Goal: Task Accomplishment & Management: Manage account settings

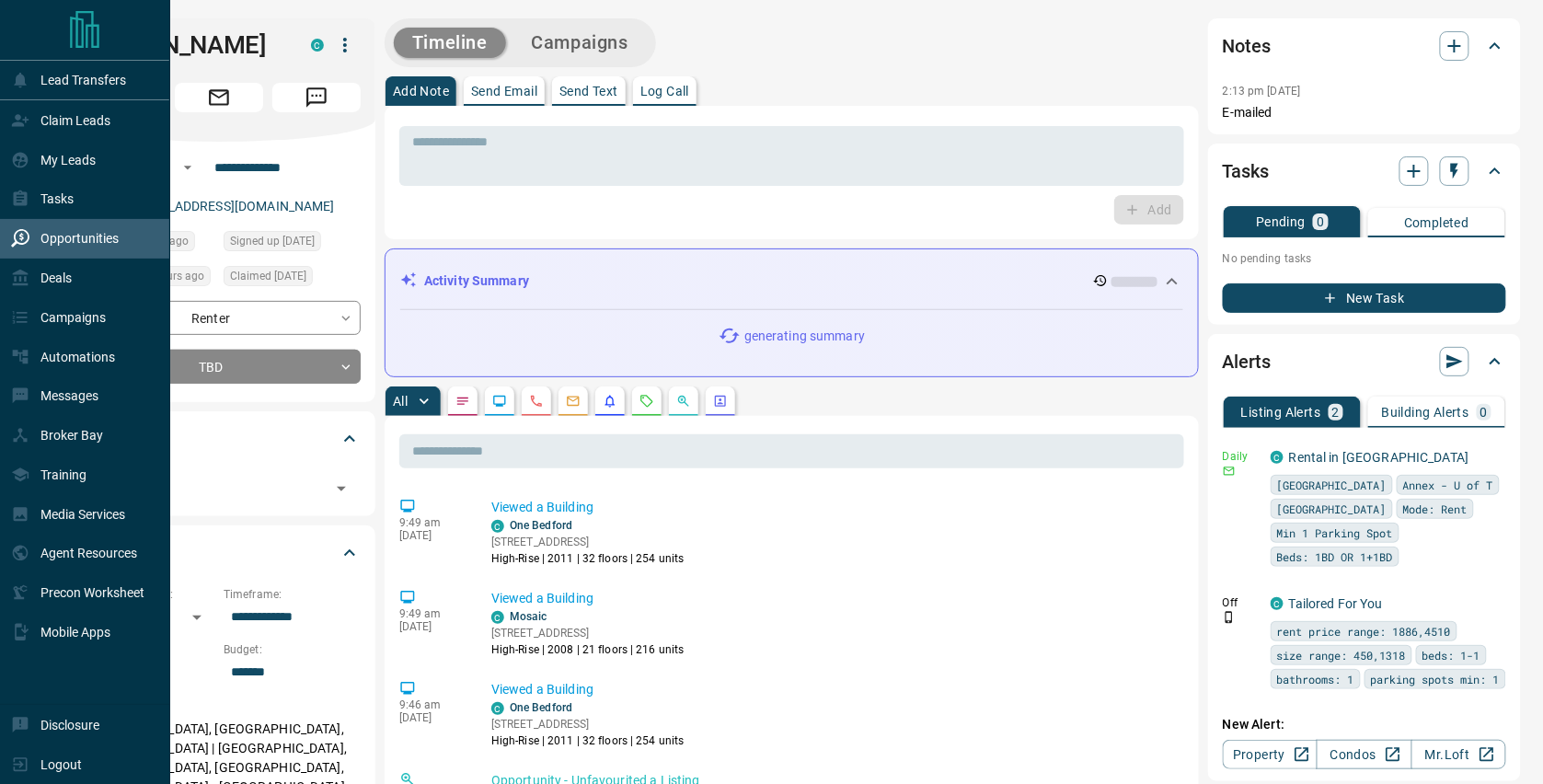
click at [89, 243] on p "Opportunities" at bounding box center [79, 238] width 78 height 15
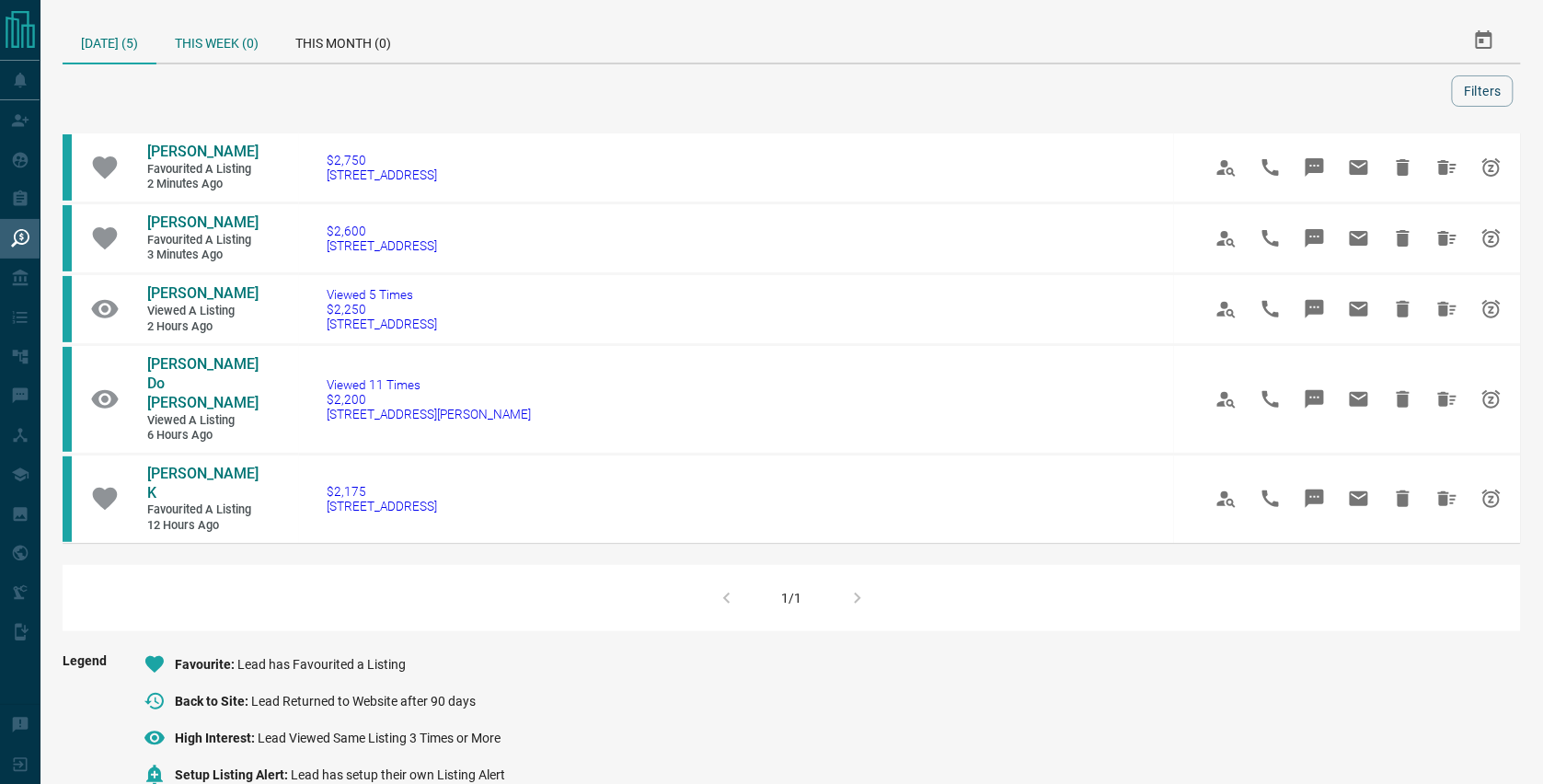
click at [236, 46] on div "This Week (0)" at bounding box center [217, 40] width 121 height 44
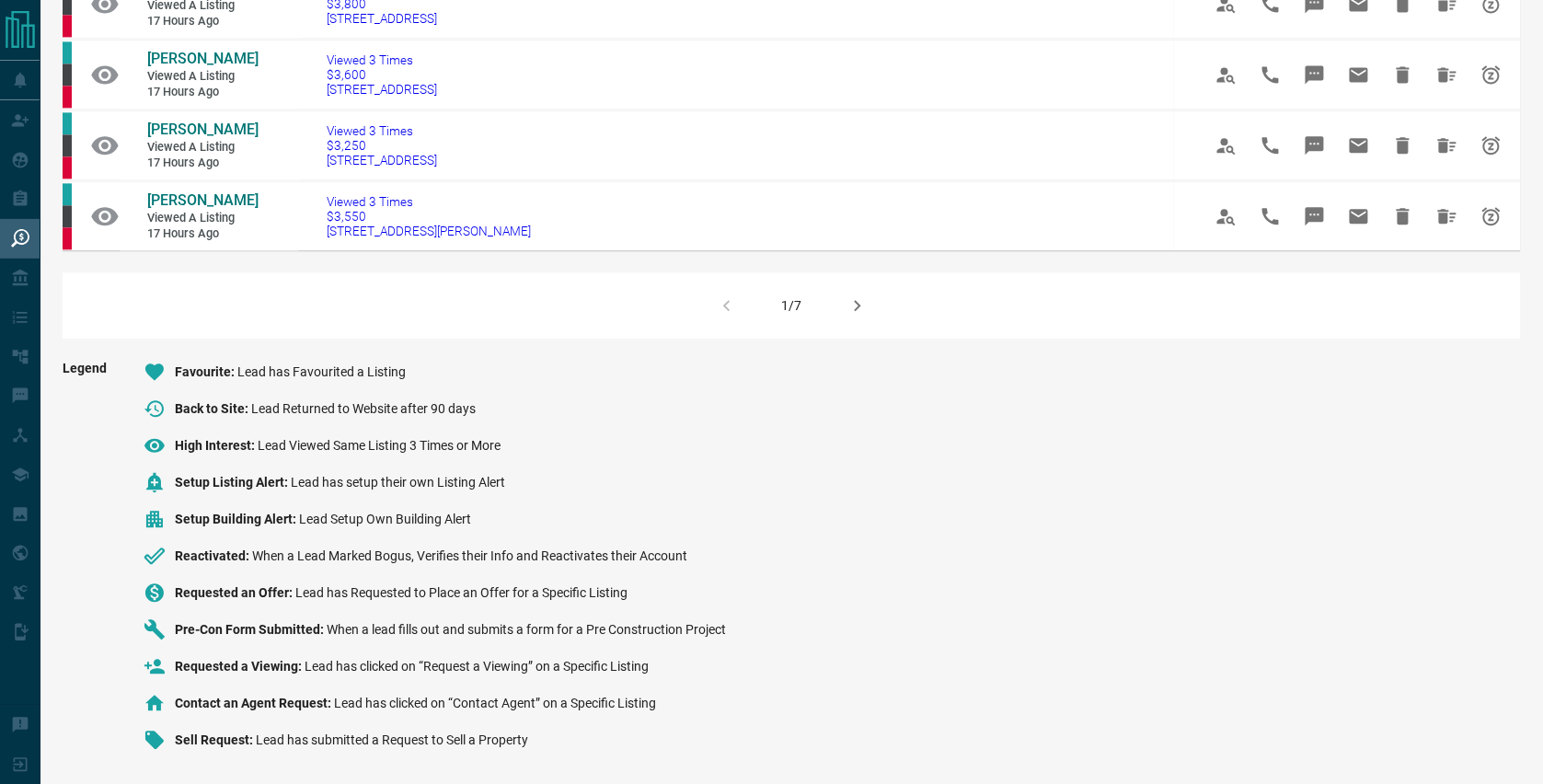
scroll to position [1600, 0]
click at [864, 295] on icon "button" at bounding box center [857, 305] width 22 height 22
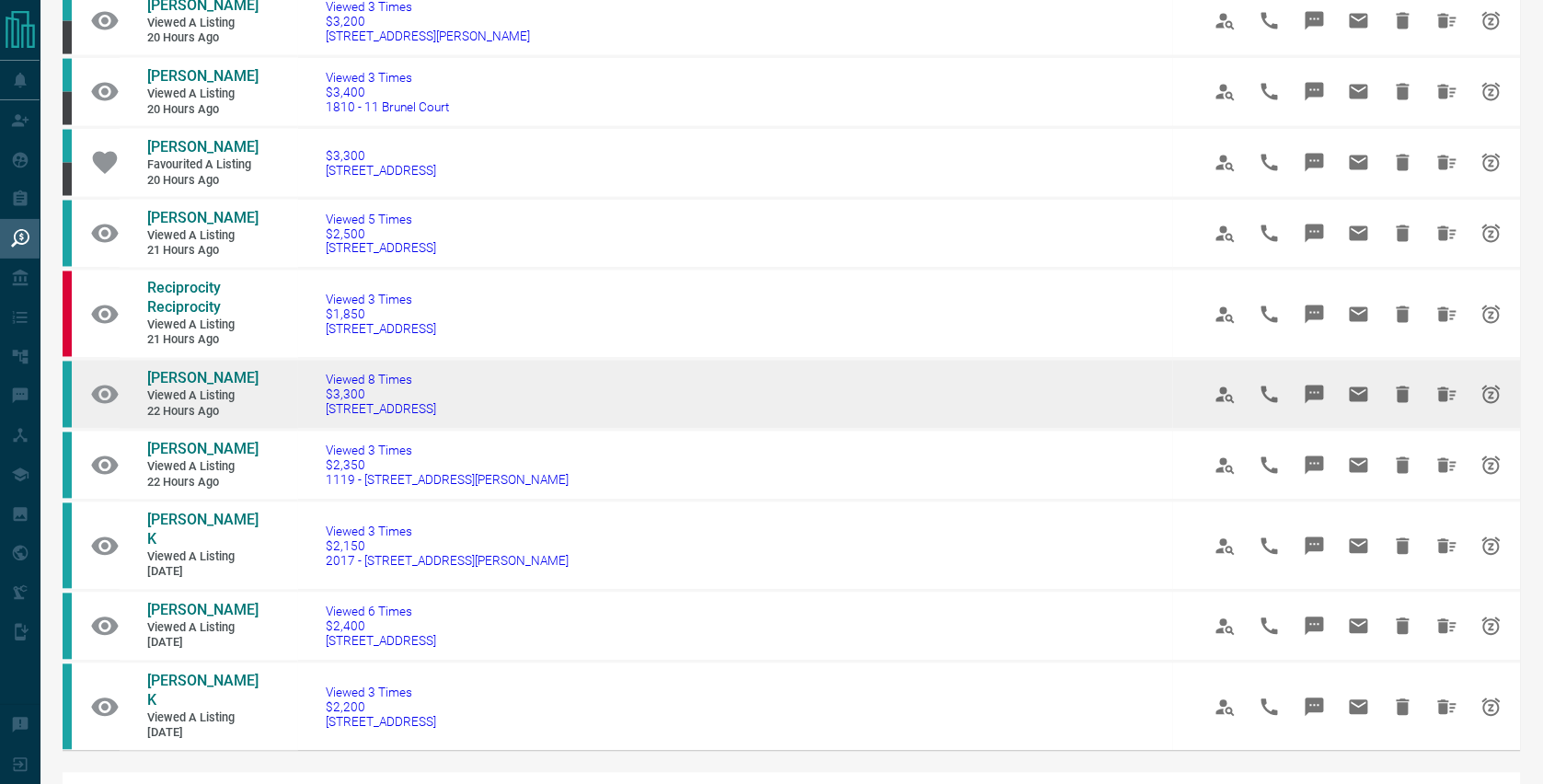
scroll to position [952, 0]
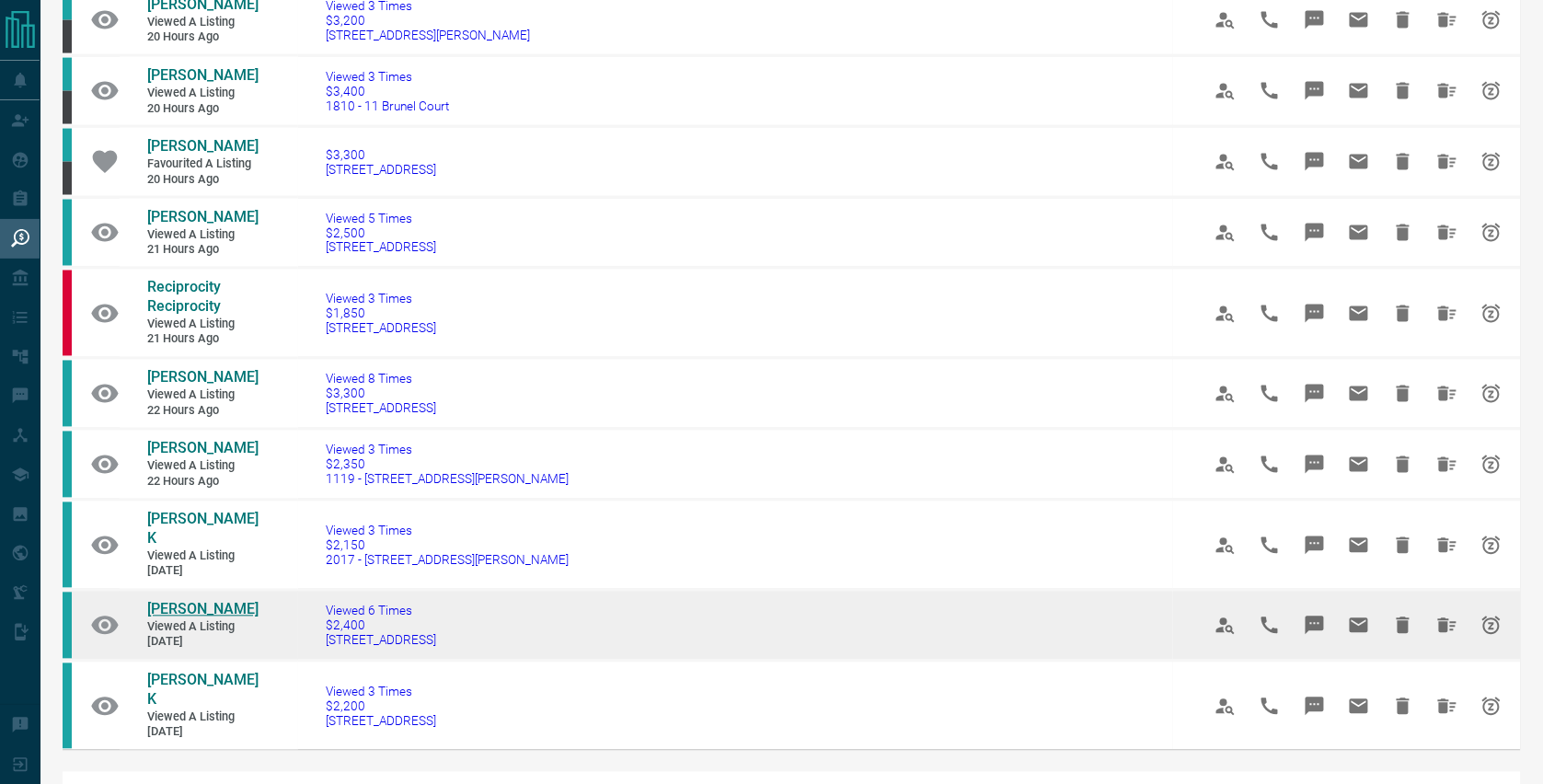
click at [169, 600] on span "[PERSON_NAME]" at bounding box center [202, 609] width 111 height 18
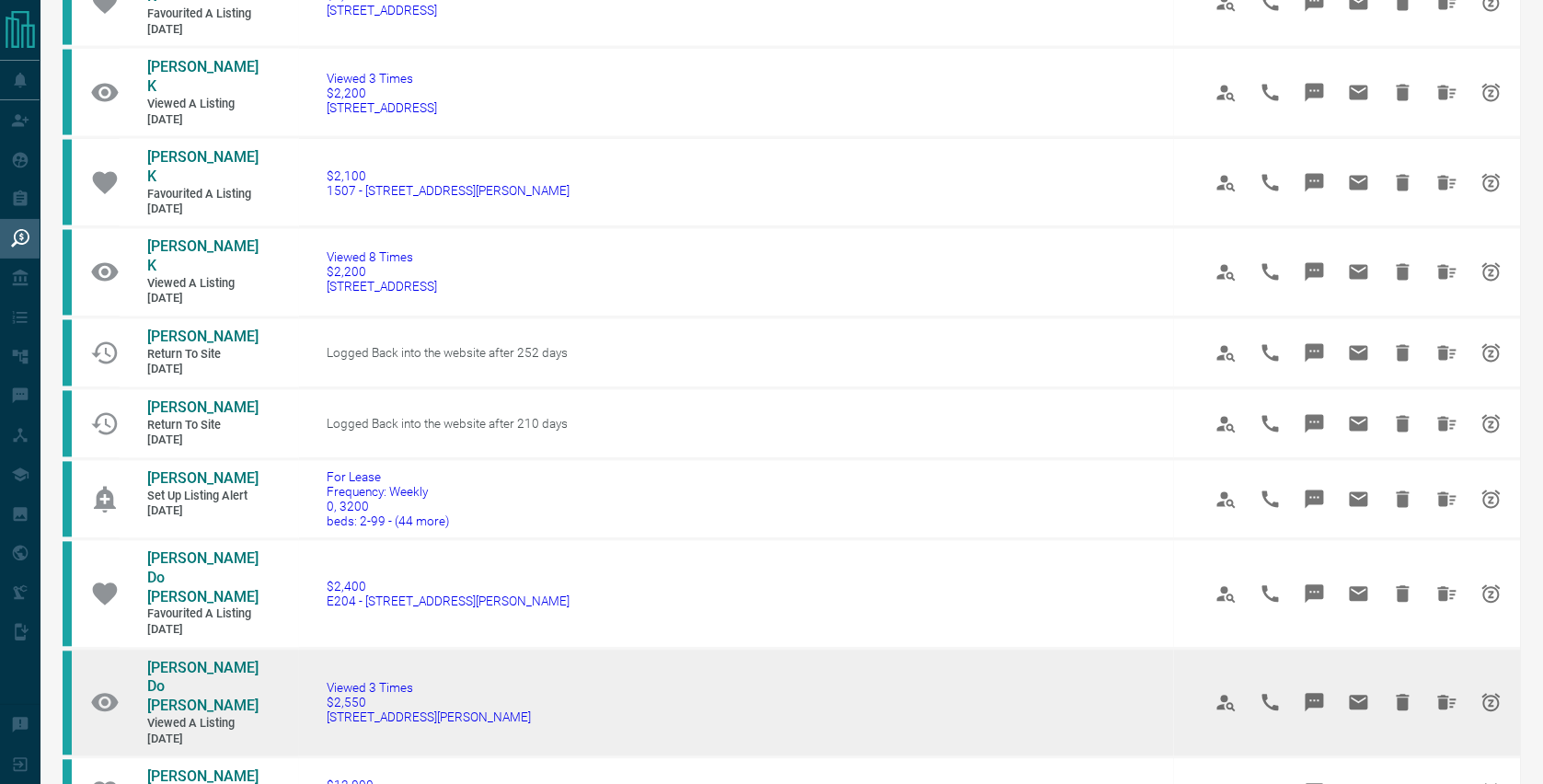
scroll to position [982, 0]
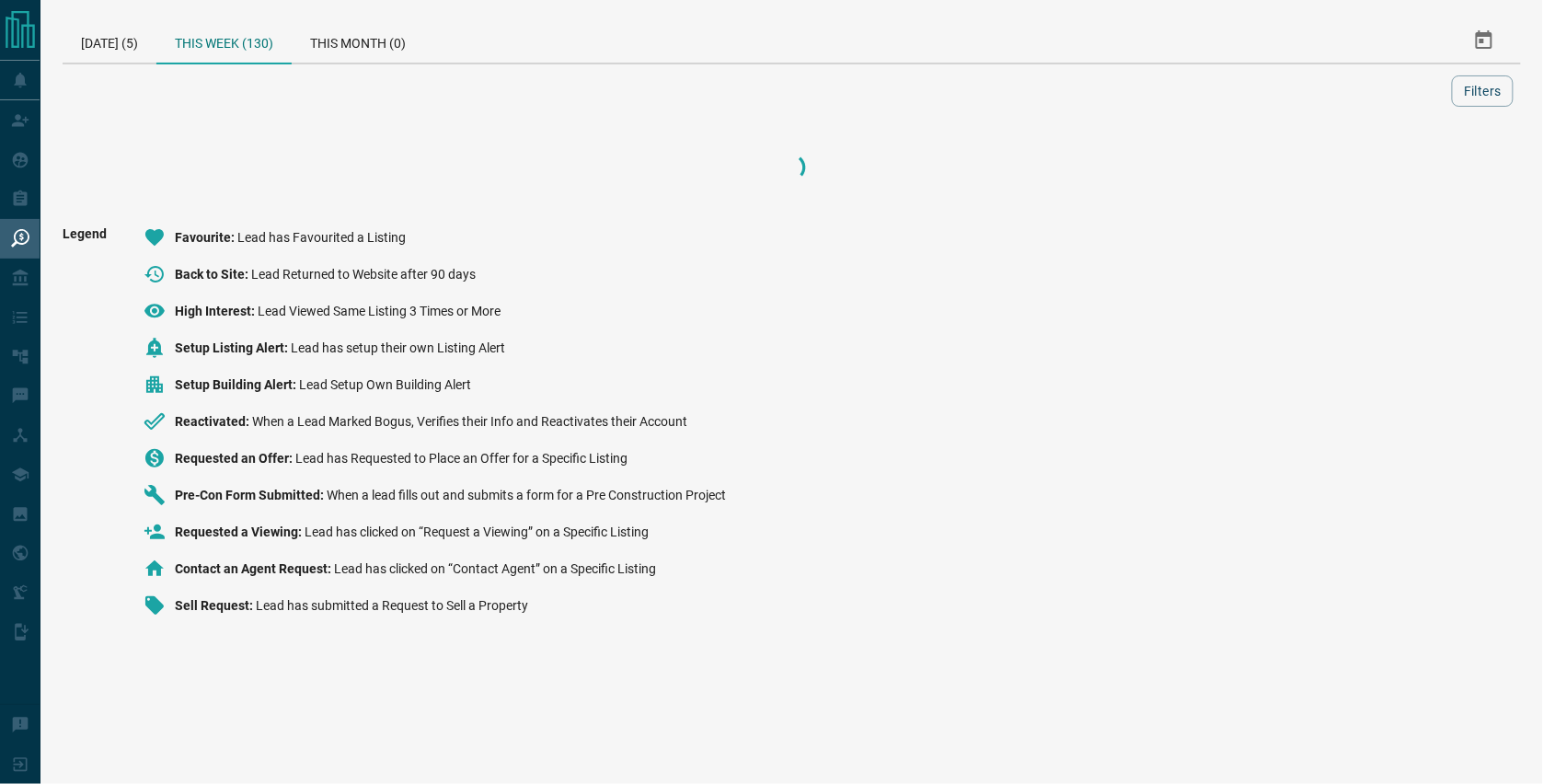
scroll to position [0, 0]
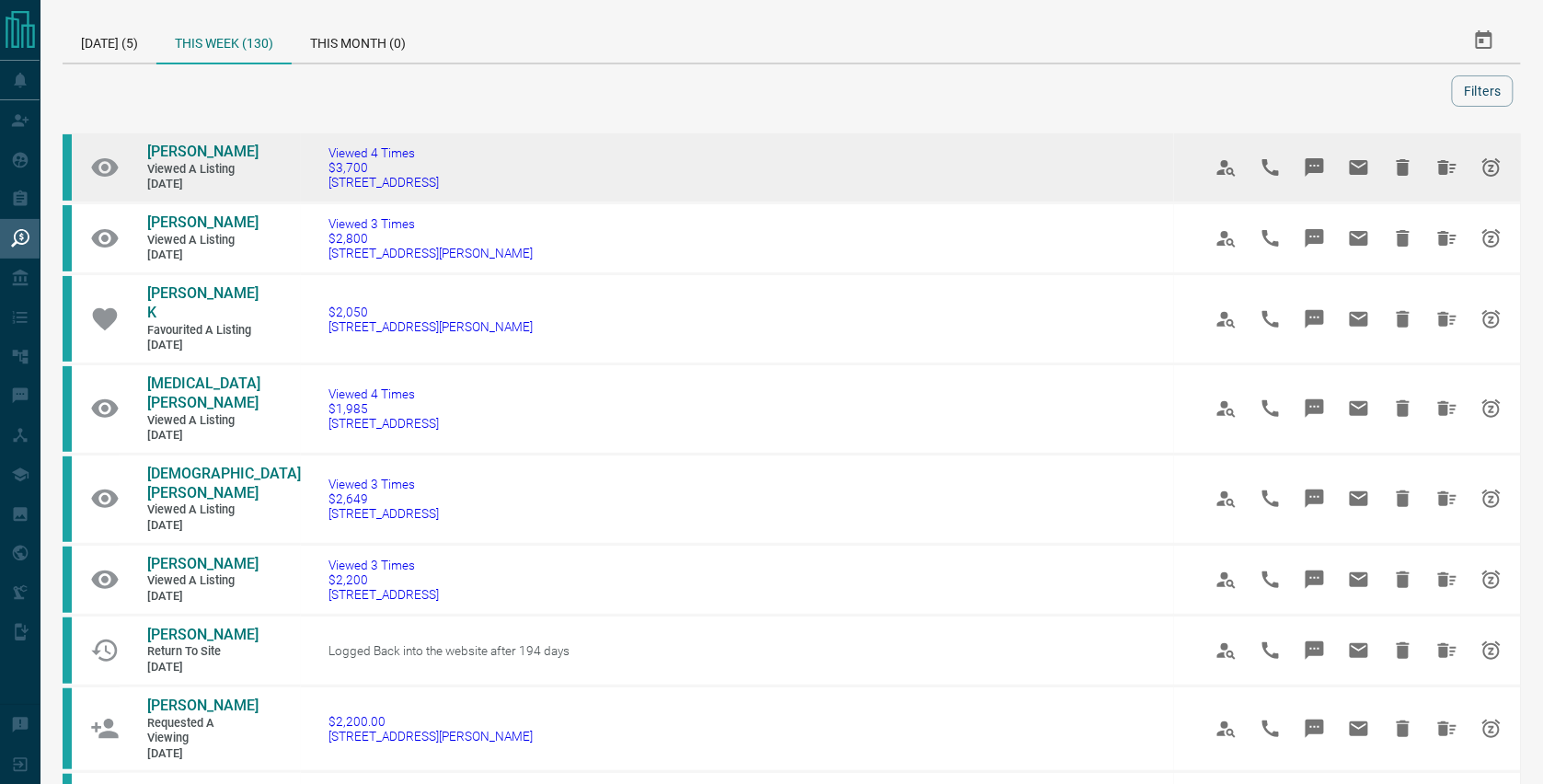
click at [172, 178] on span "Viewed a Listing" at bounding box center [201, 169] width 110 height 16
click at [169, 160] on span "[PERSON_NAME]" at bounding box center [202, 151] width 111 height 18
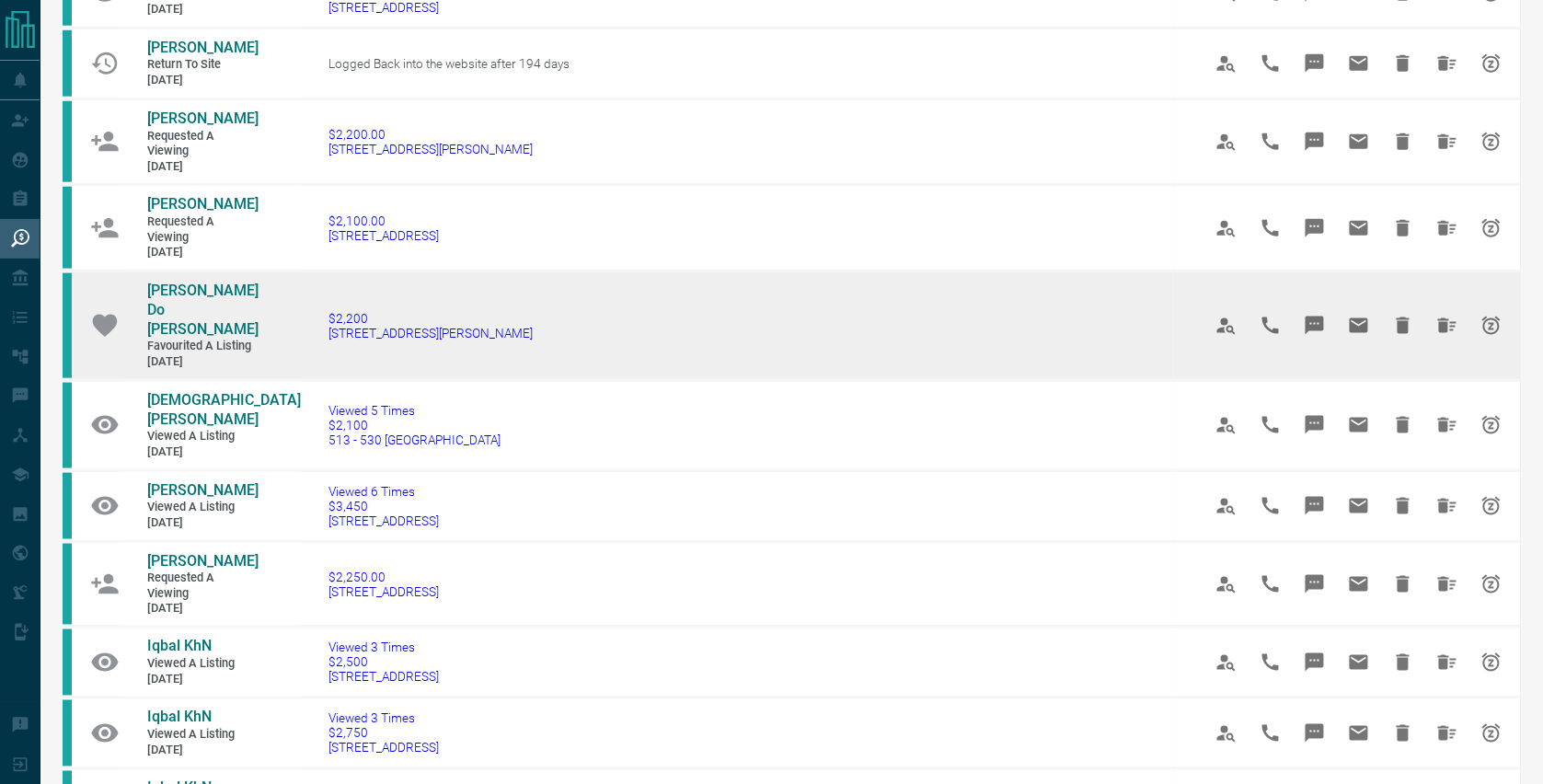
scroll to position [651, 0]
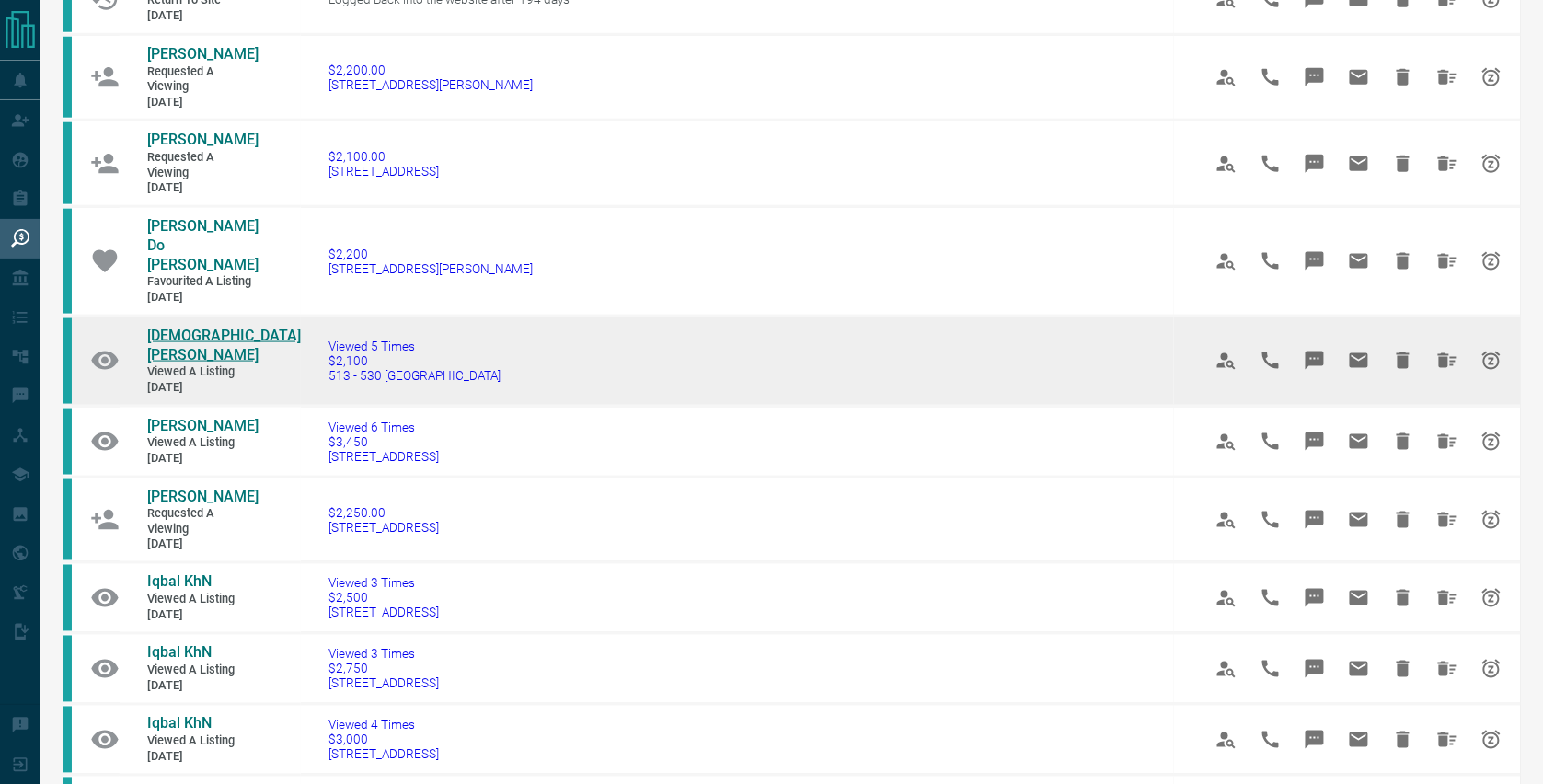
click at [211, 327] on span "[DEMOGRAPHIC_DATA][PERSON_NAME]" at bounding box center [223, 344] width 153 height 37
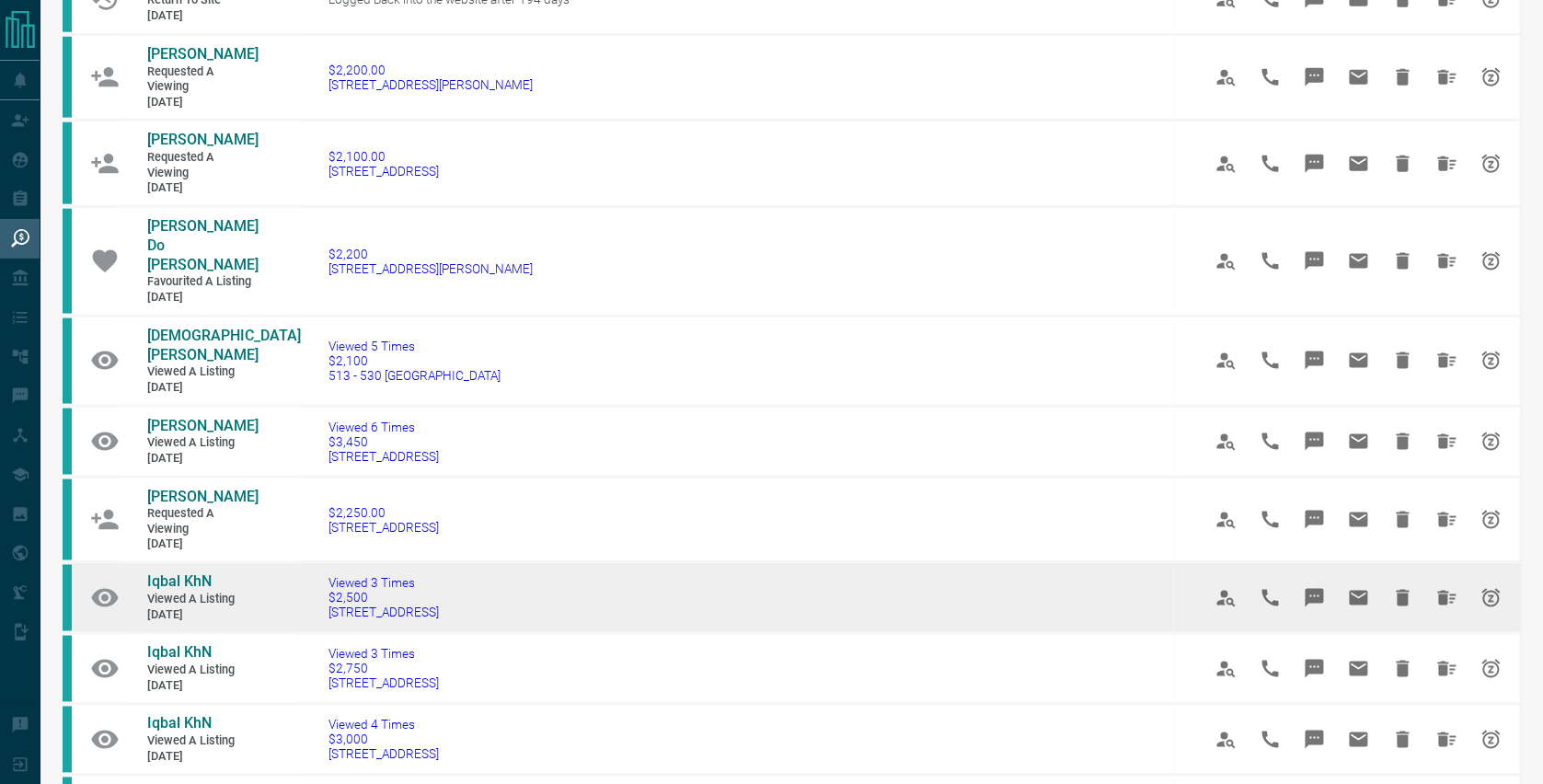
click at [182, 592] on span "Viewed a Listing" at bounding box center [201, 600] width 110 height 16
click at [177, 573] on span "Iqbal KhN" at bounding box center [179, 582] width 64 height 18
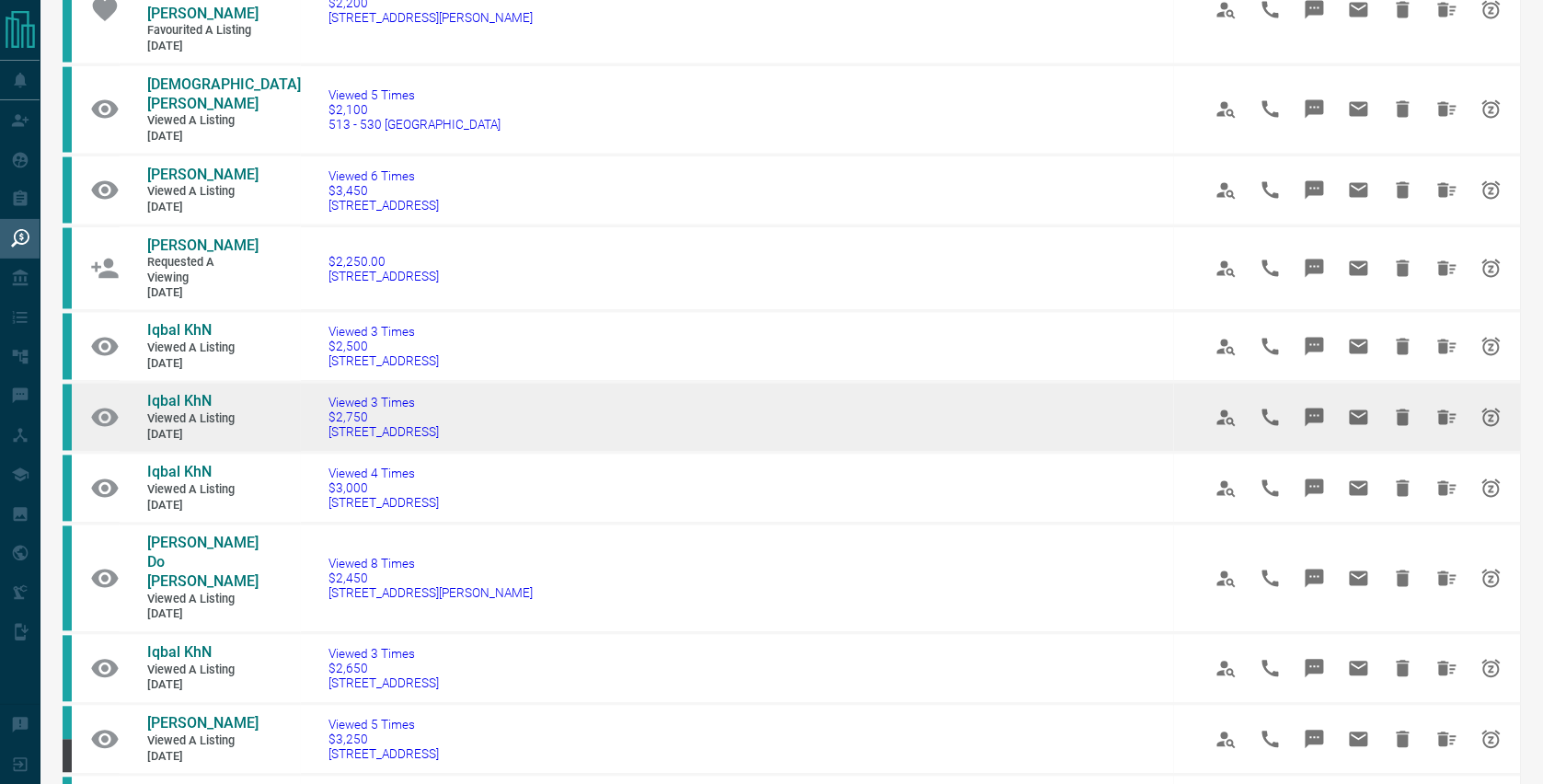
scroll to position [1082, 0]
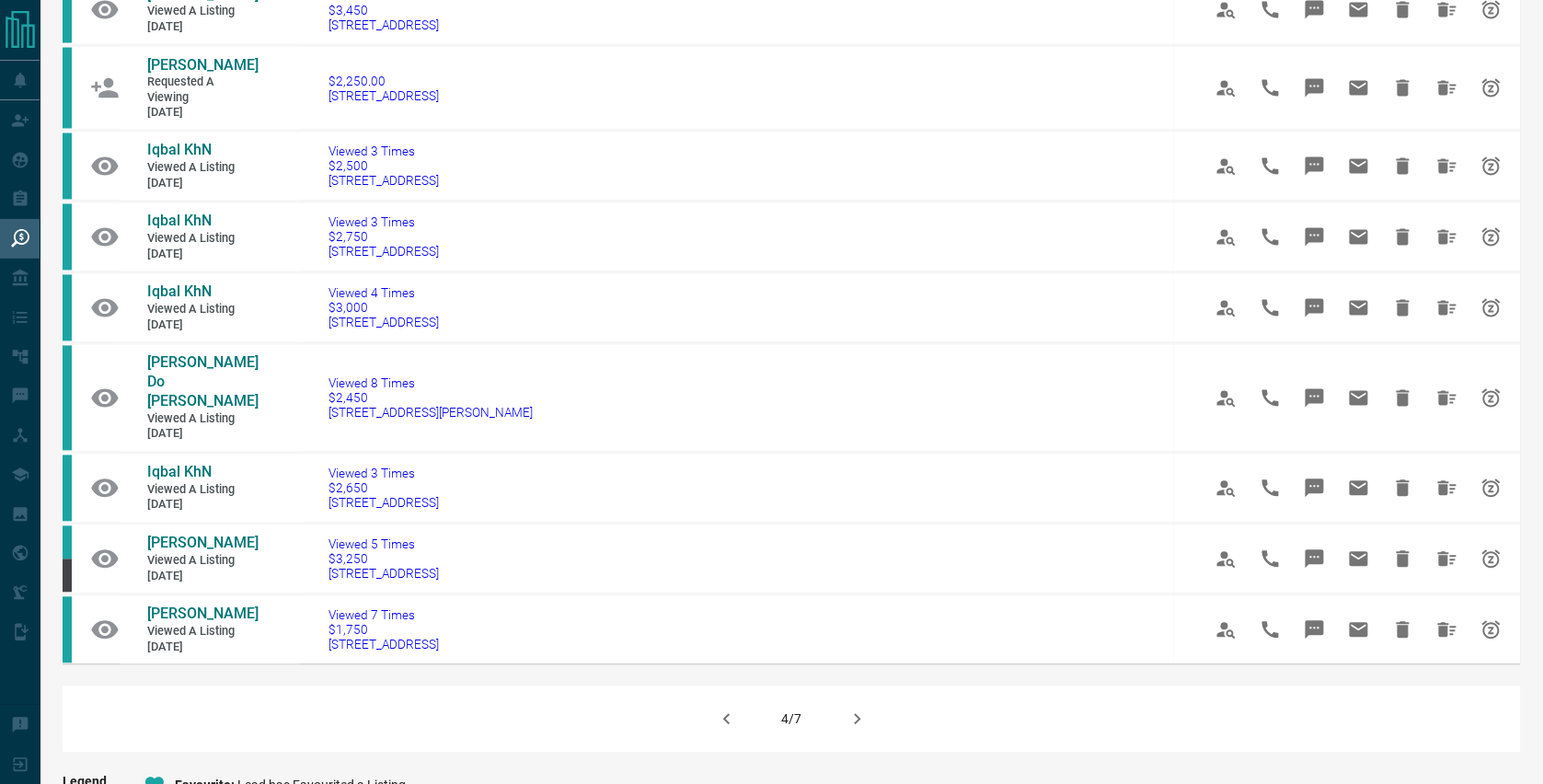
click at [868, 708] on icon "button" at bounding box center [857, 718] width 22 height 22
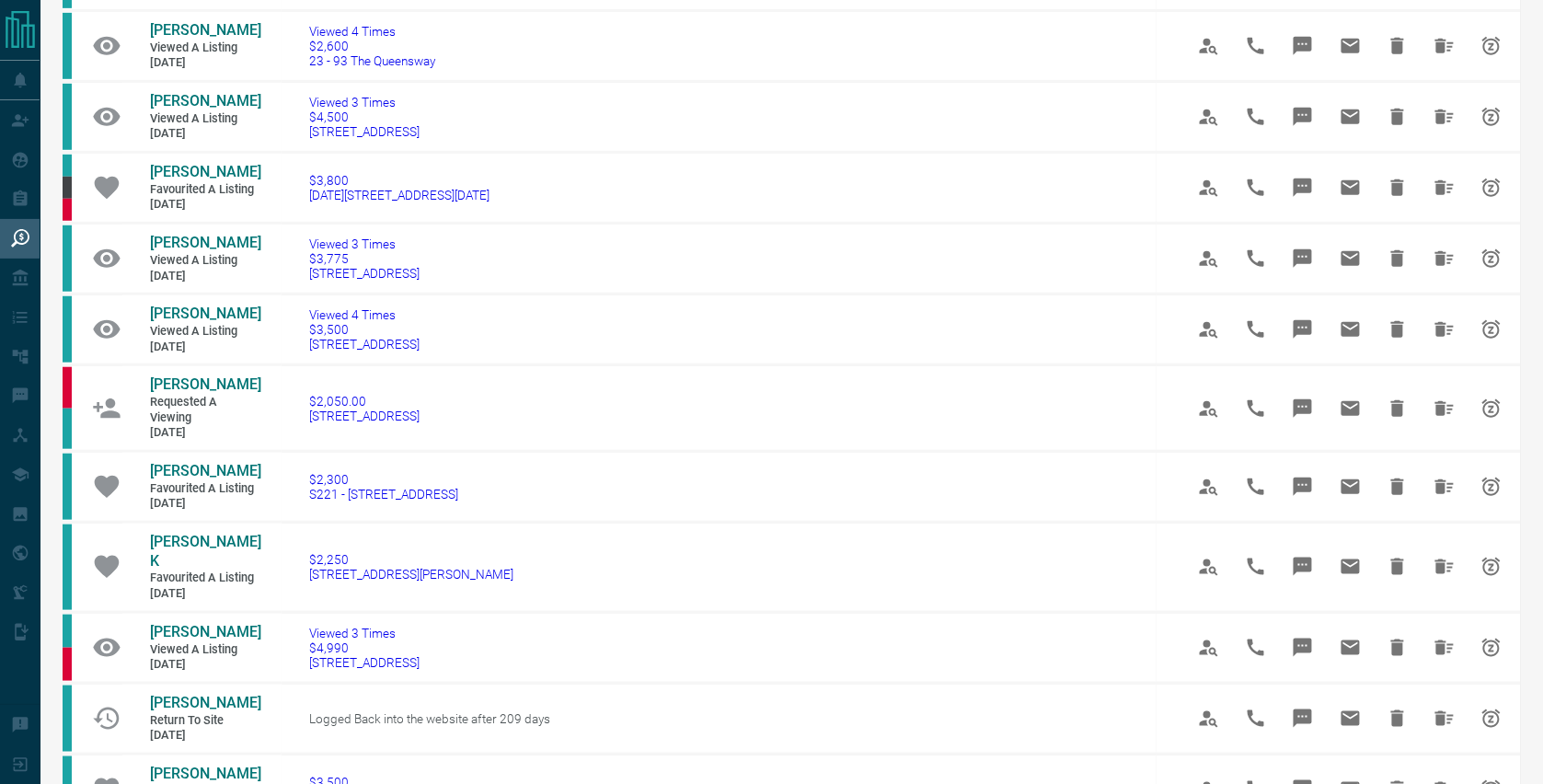
scroll to position [488, 0]
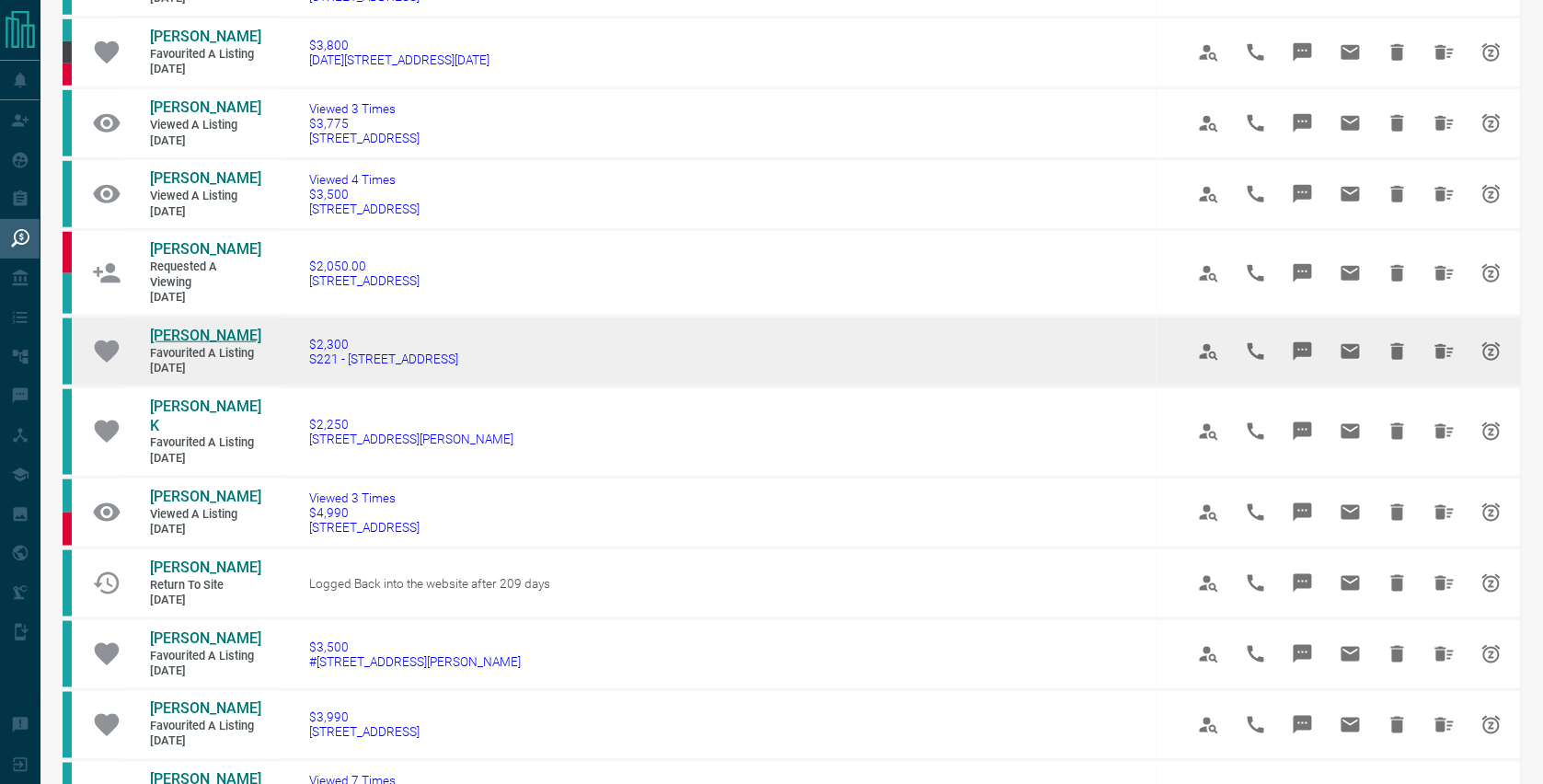
click at [175, 344] on span "[PERSON_NAME]" at bounding box center [205, 335] width 111 height 18
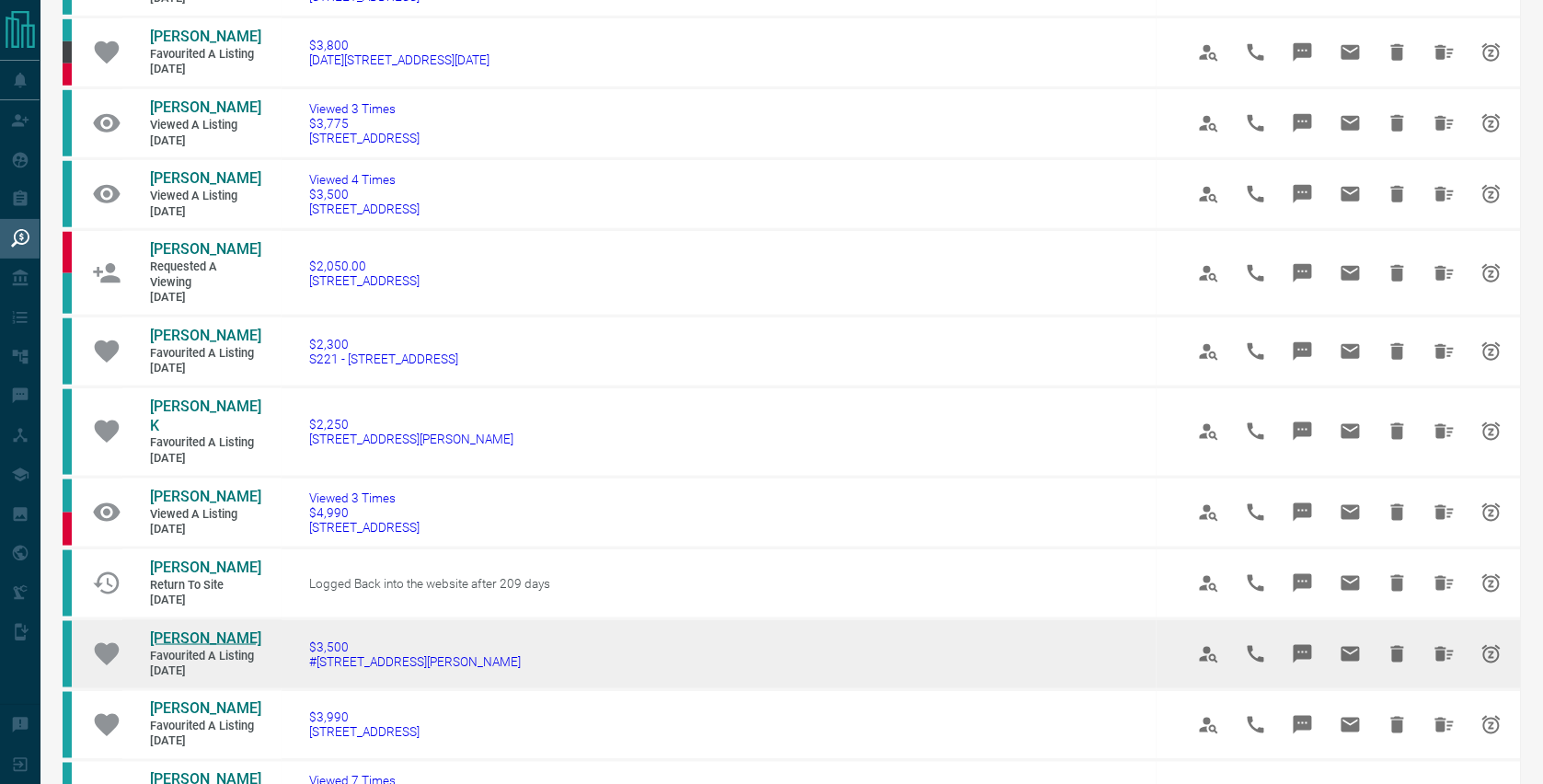
click at [198, 647] on span "[PERSON_NAME]" at bounding box center [205, 637] width 111 height 18
